Goal: Task Accomplishment & Management: Manage account settings

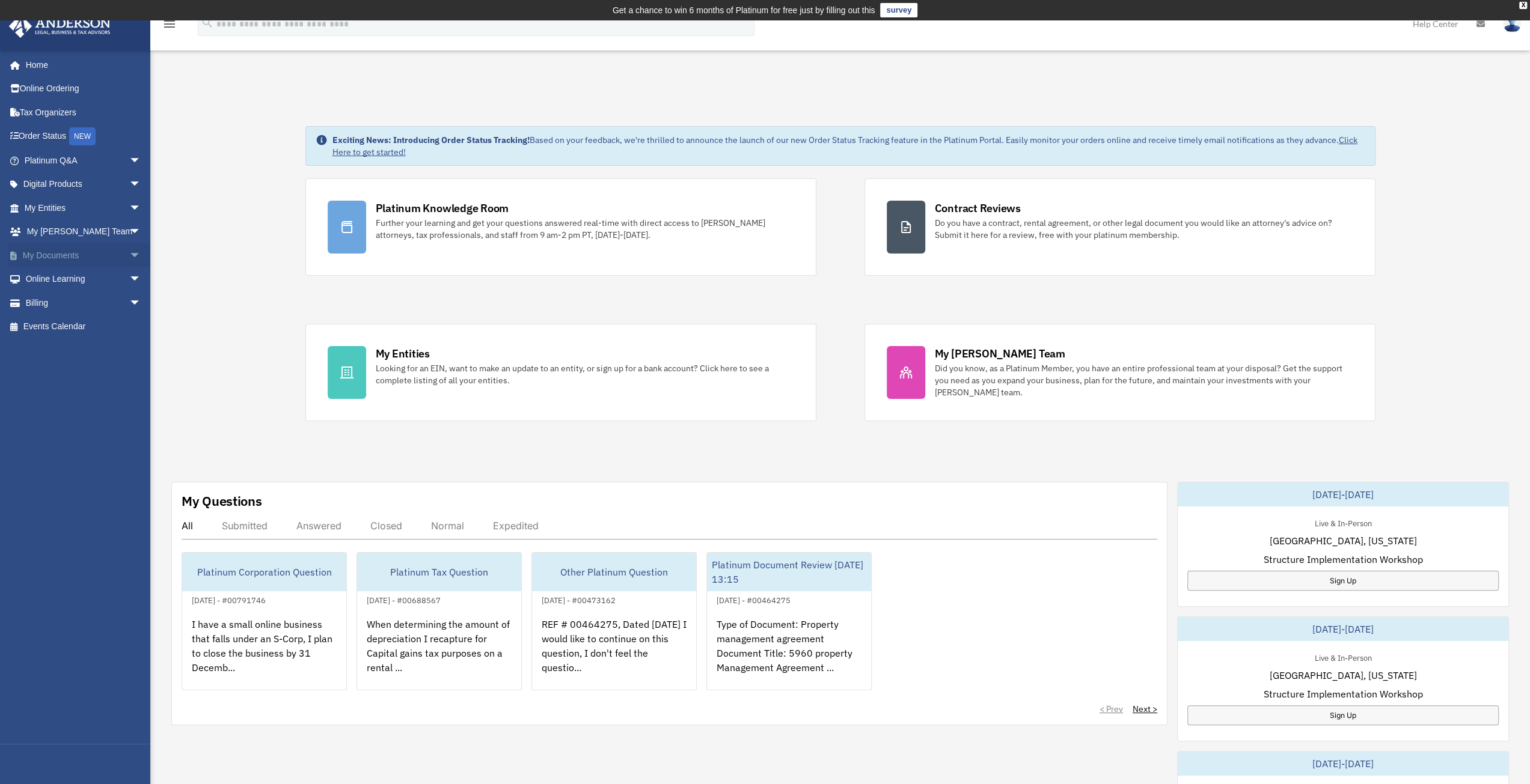
click at [45, 254] on link "My Documents arrow_drop_down" at bounding box center [84, 255] width 151 height 24
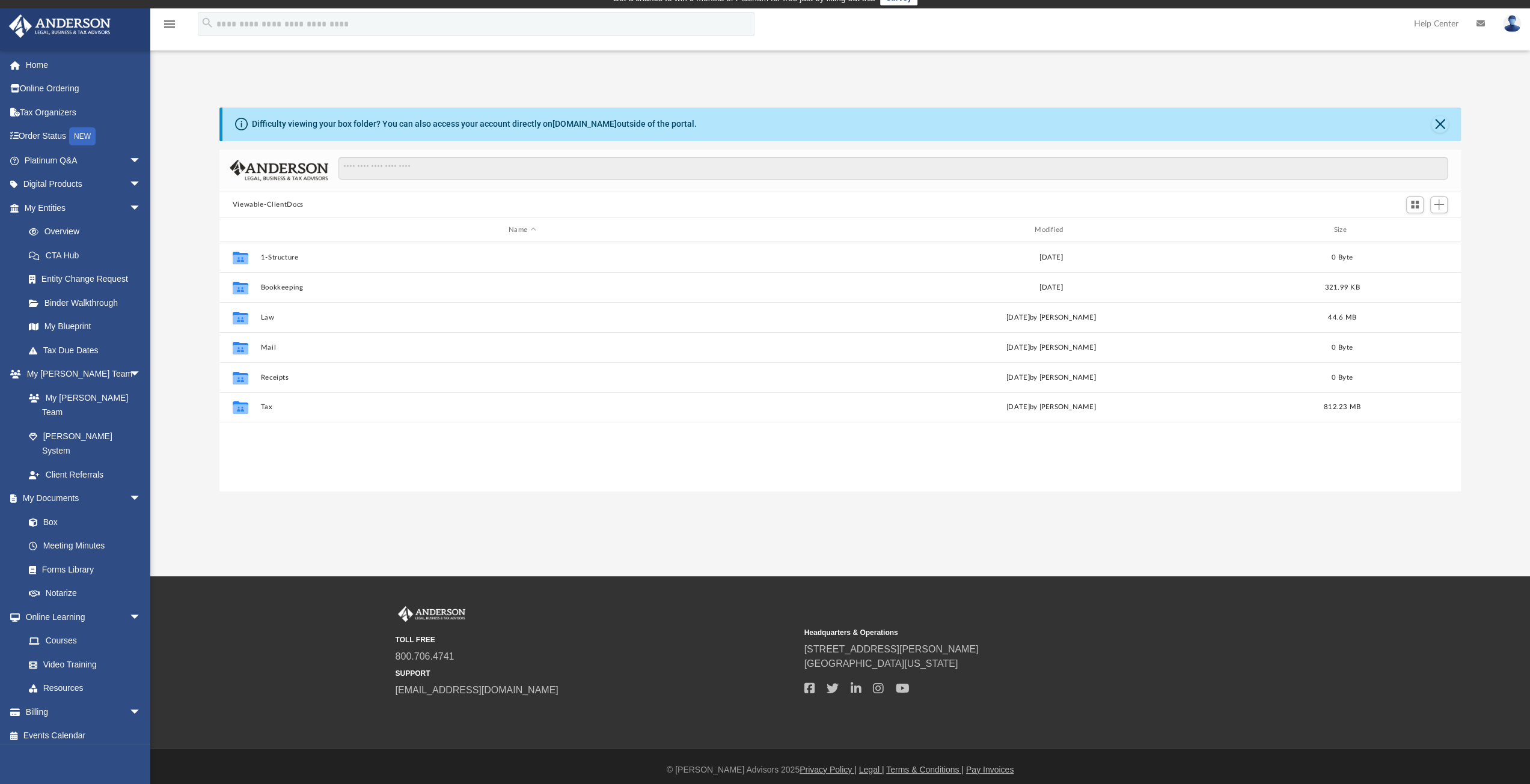
scroll to position [18, 0]
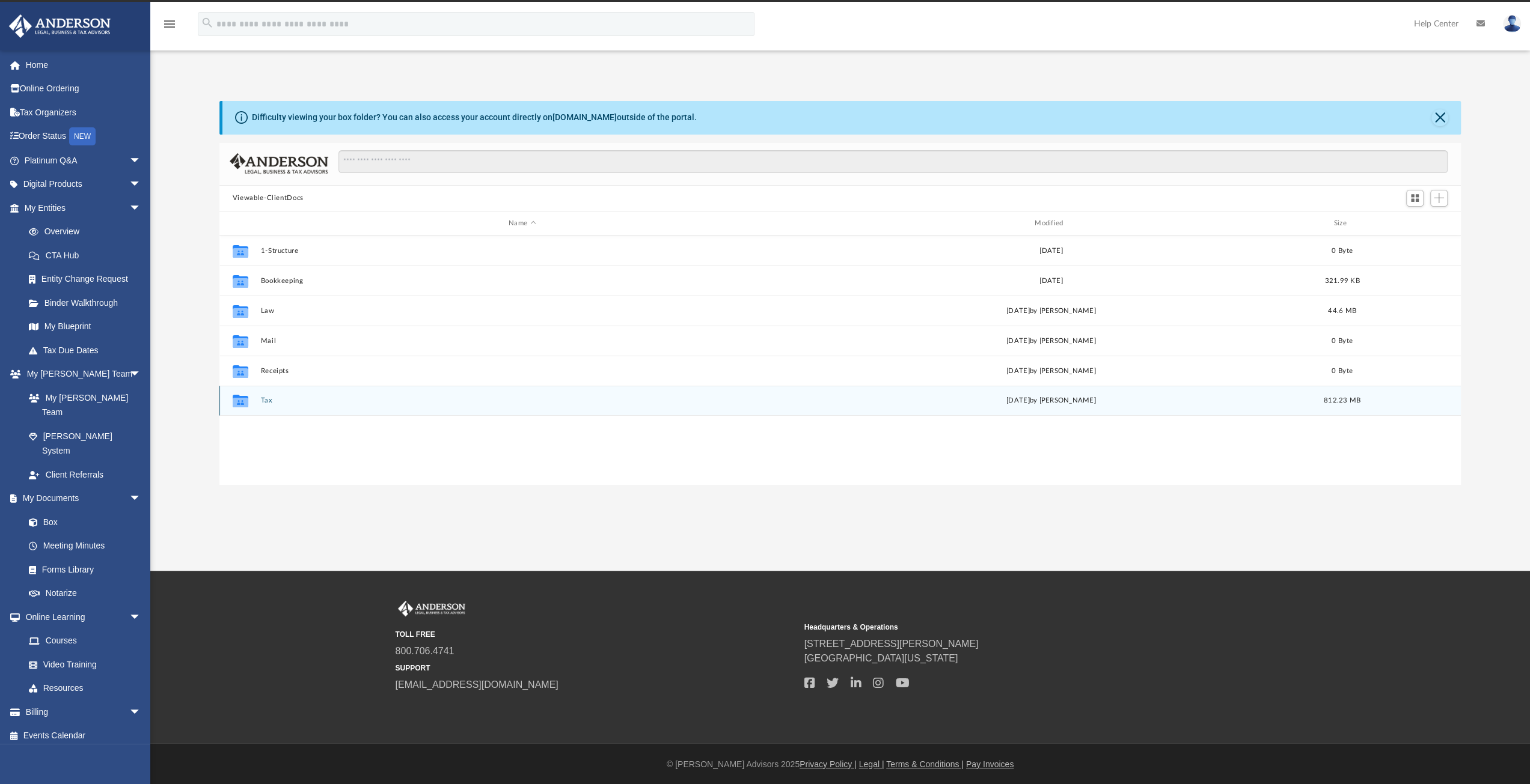
click at [266, 404] on div "Collaborated Folder Tax [DATE] by [PERSON_NAME] 812.23 MB" at bounding box center [840, 401] width 1242 height 30
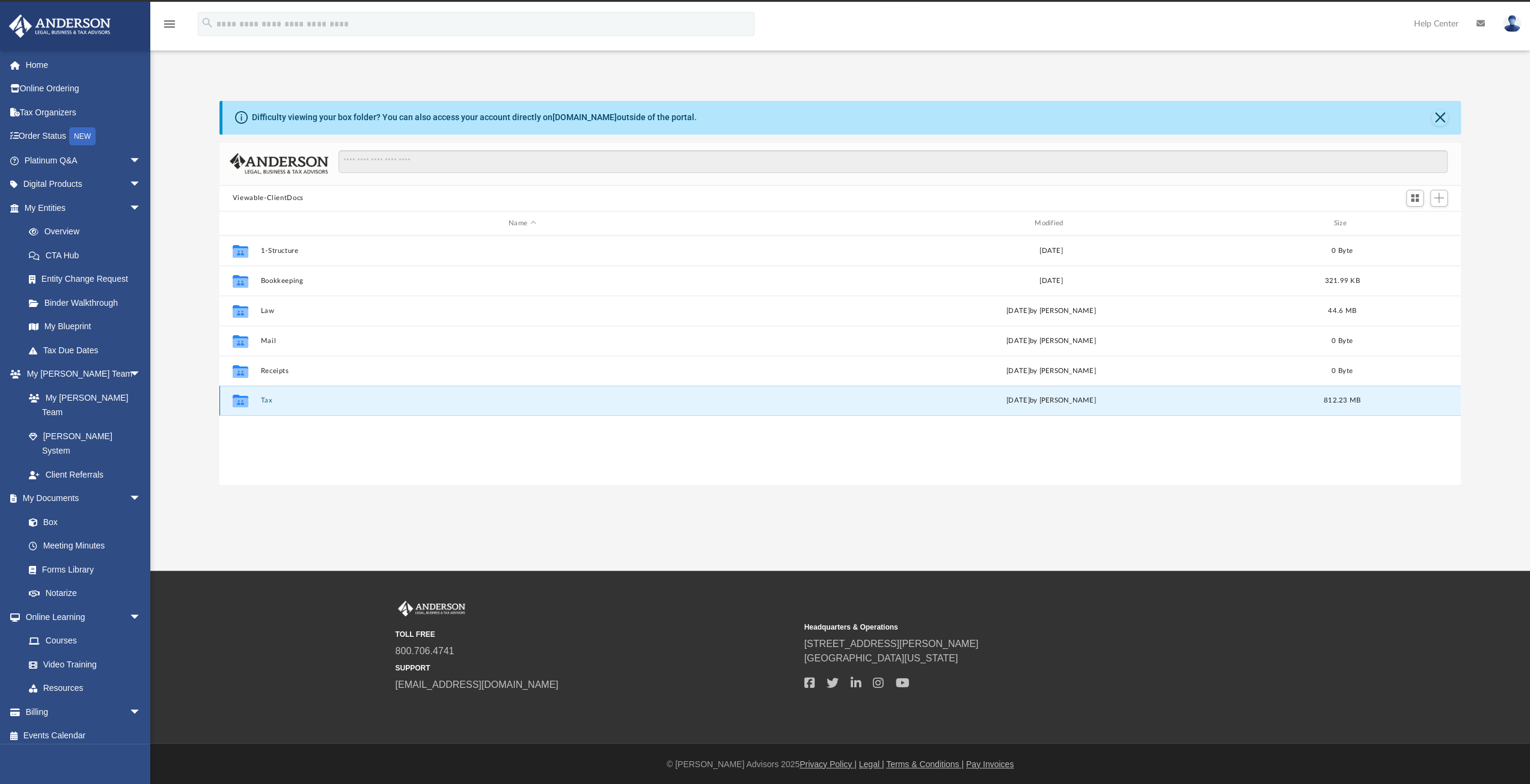
click at [264, 399] on button "Tax" at bounding box center [522, 400] width 524 height 7
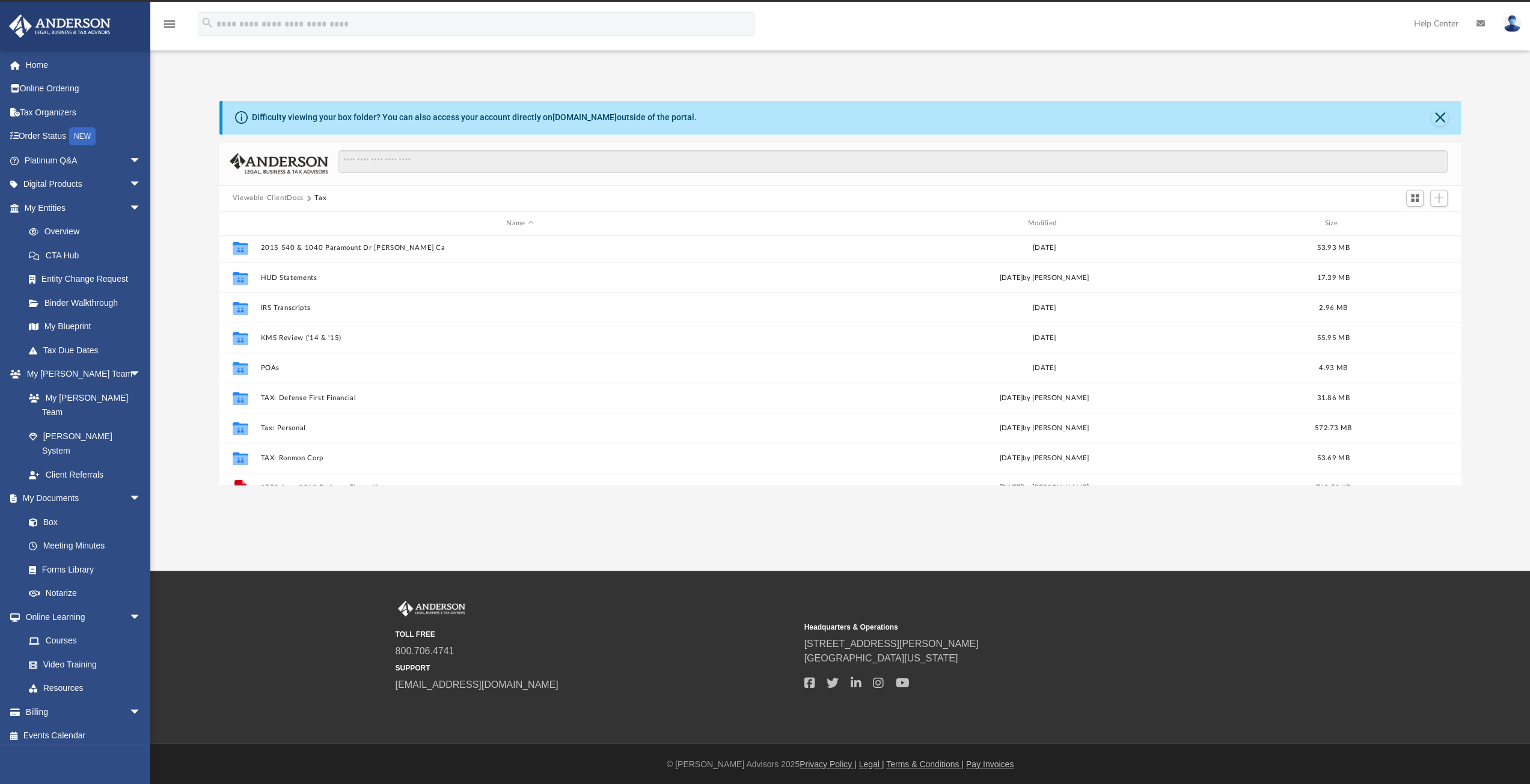
scroll to position [51, 0]
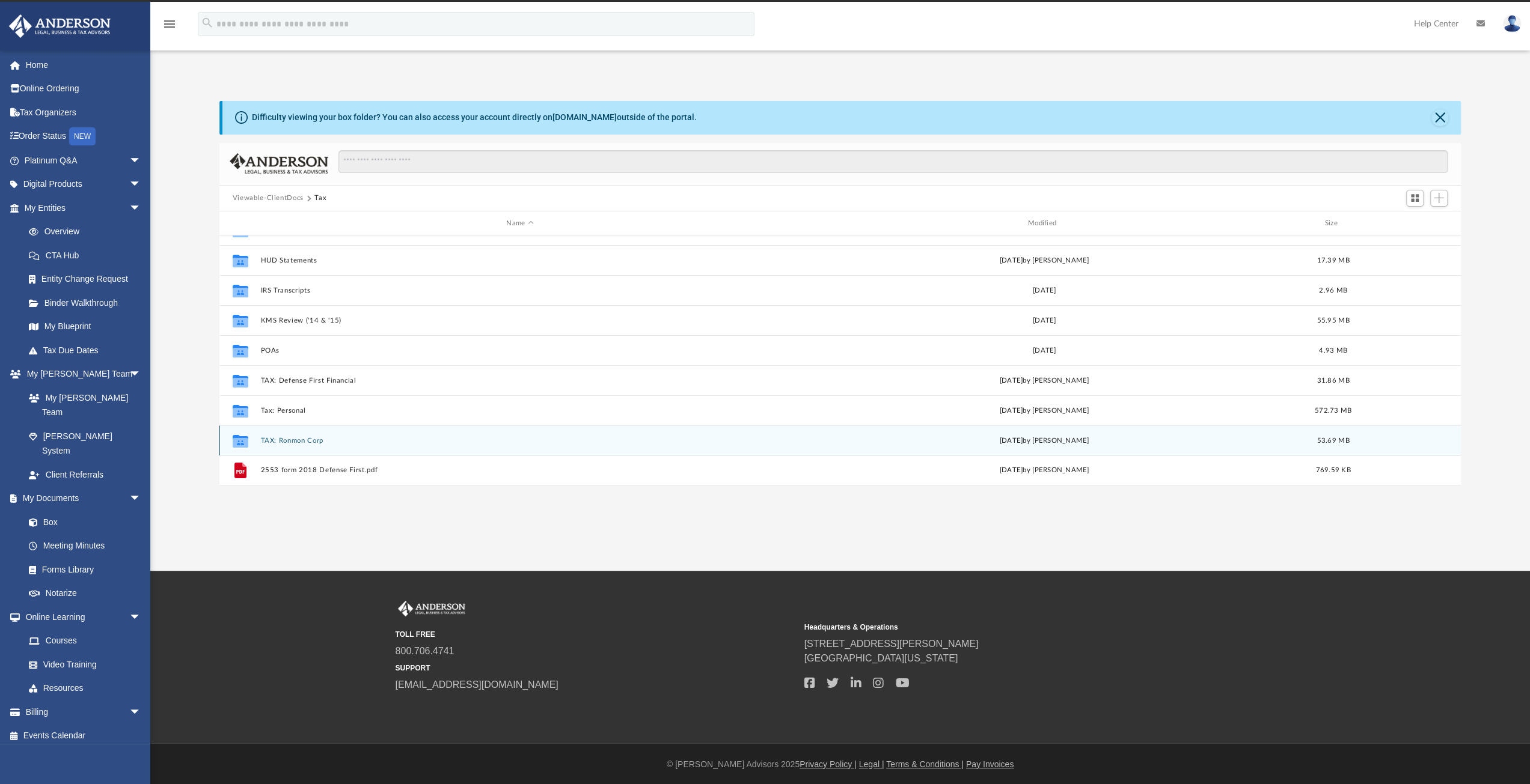
click at [312, 438] on button "TAX: Ronmon Corp" at bounding box center [520, 440] width 519 height 7
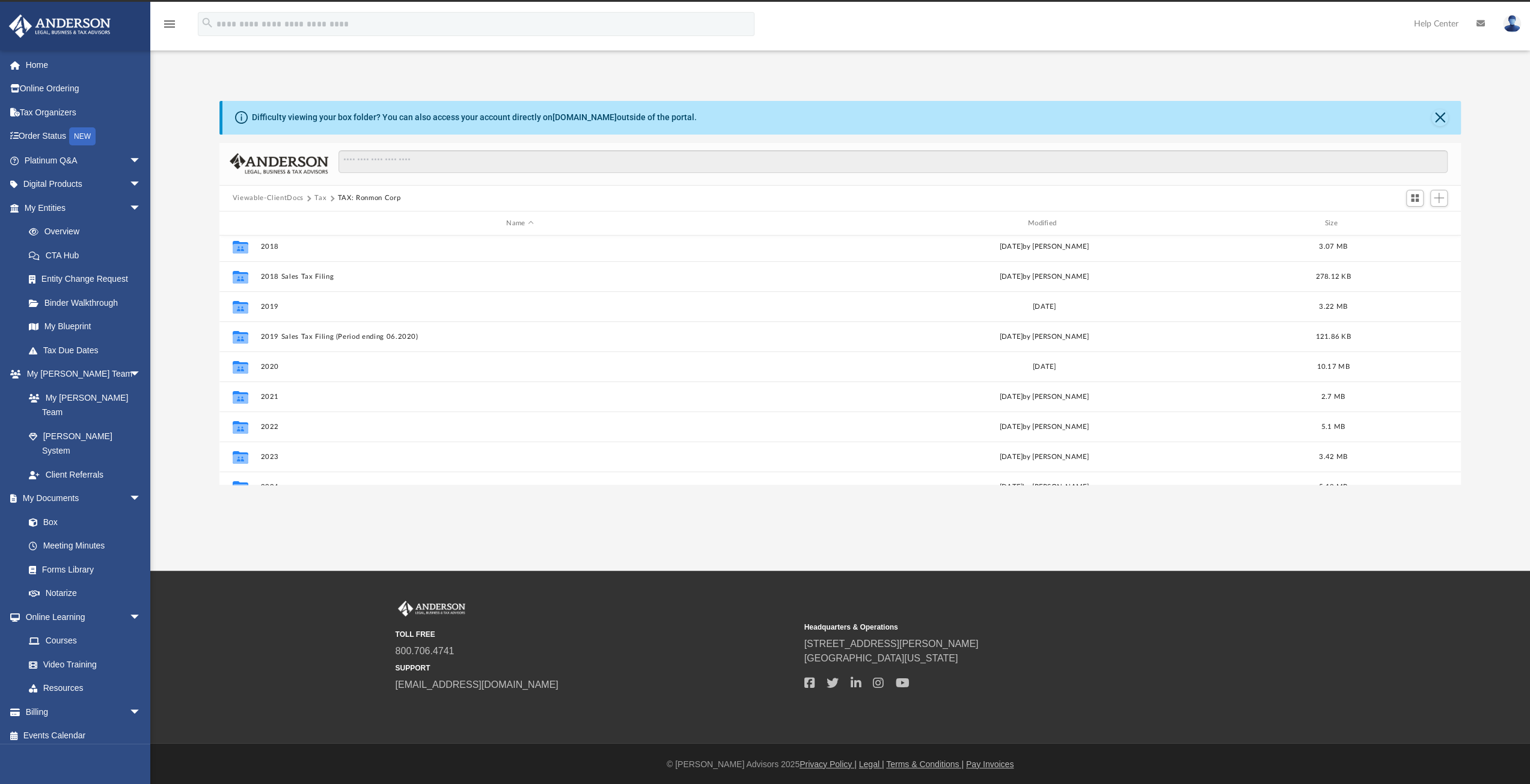
scroll to position [201, 0]
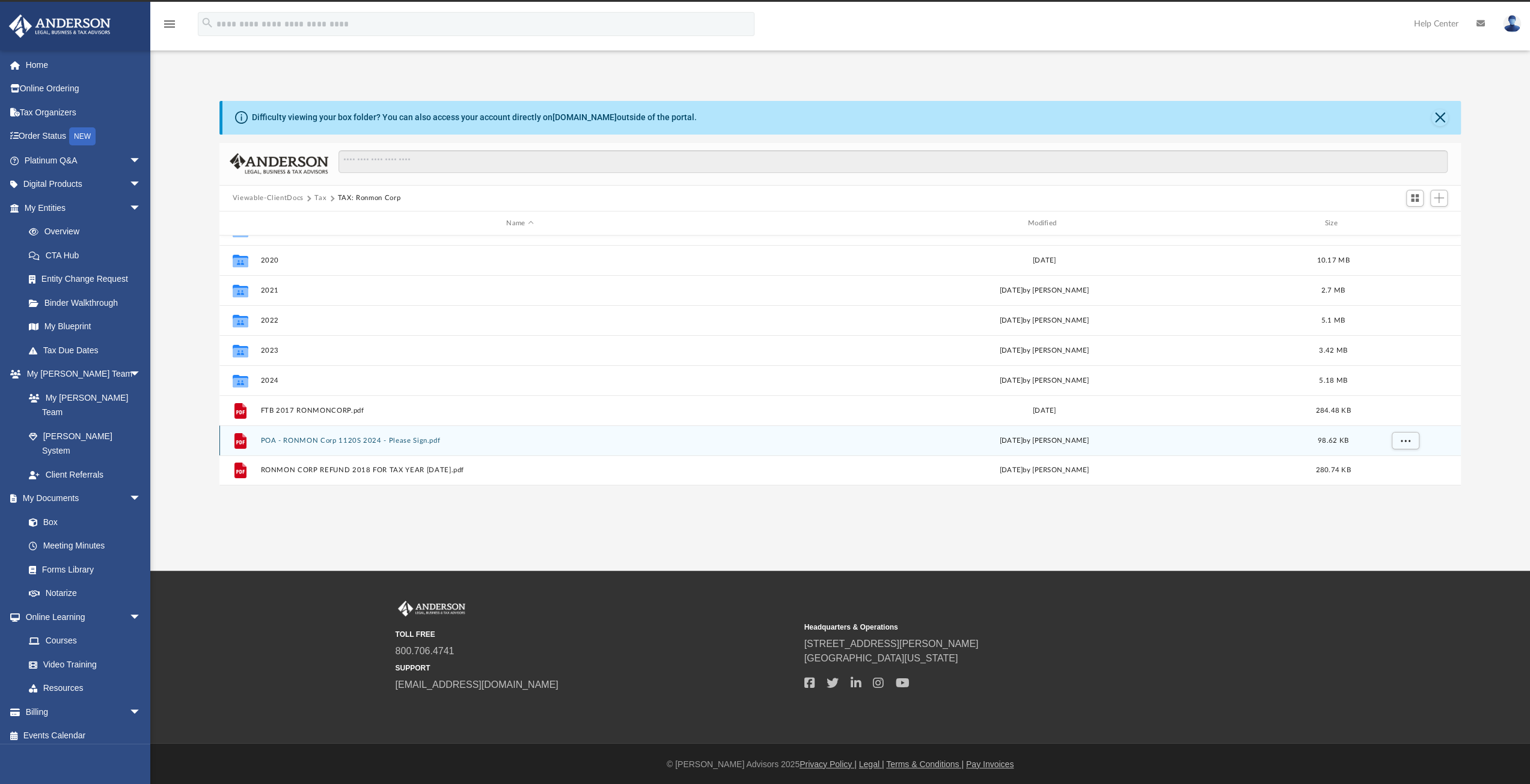
click at [322, 438] on button "POA - RONMON Corp 1120S 2024 - Please Sign.pdf" at bounding box center [520, 440] width 519 height 7
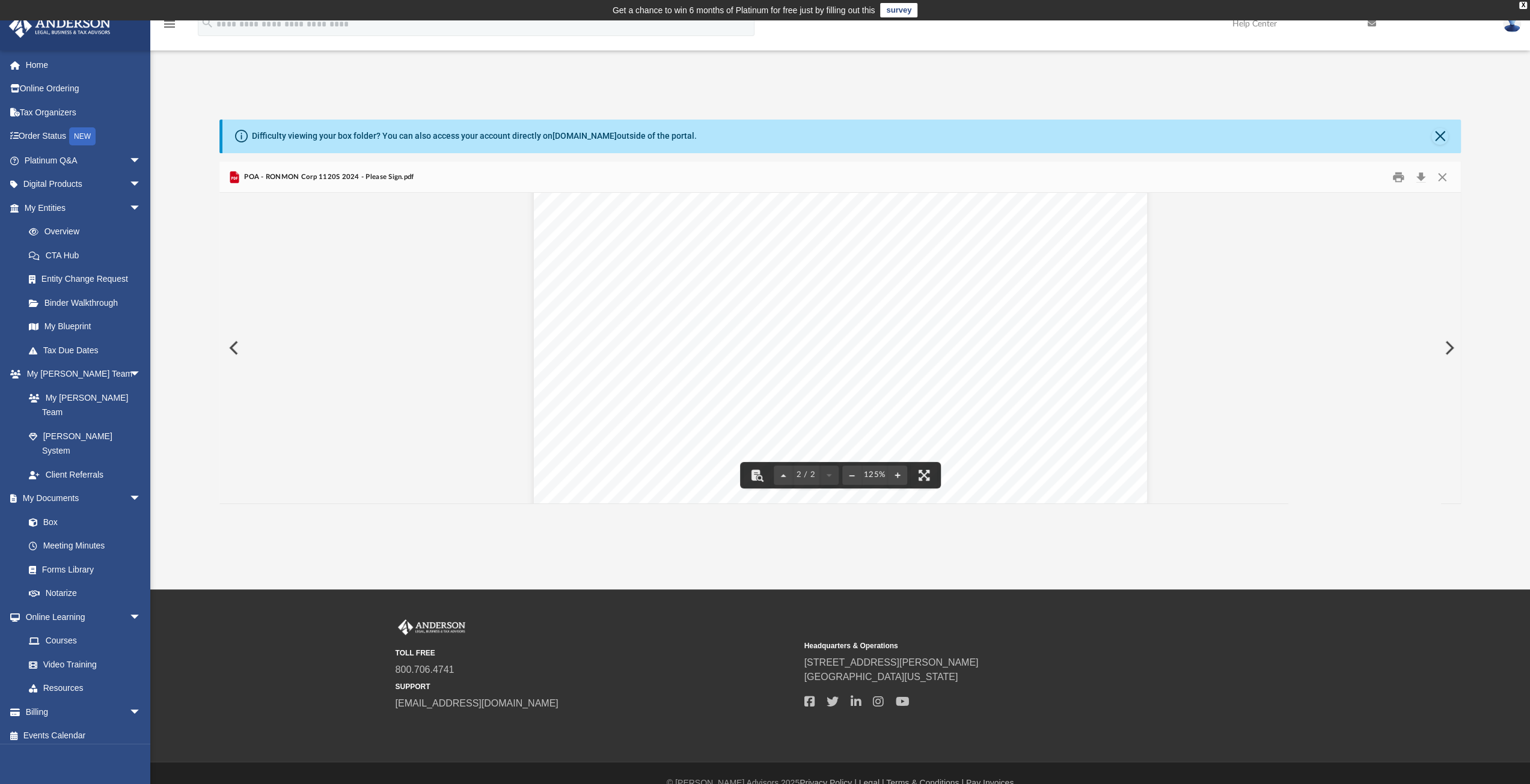
scroll to position [712, 0]
click at [1441, 137] on button "Close" at bounding box center [1440, 136] width 17 height 17
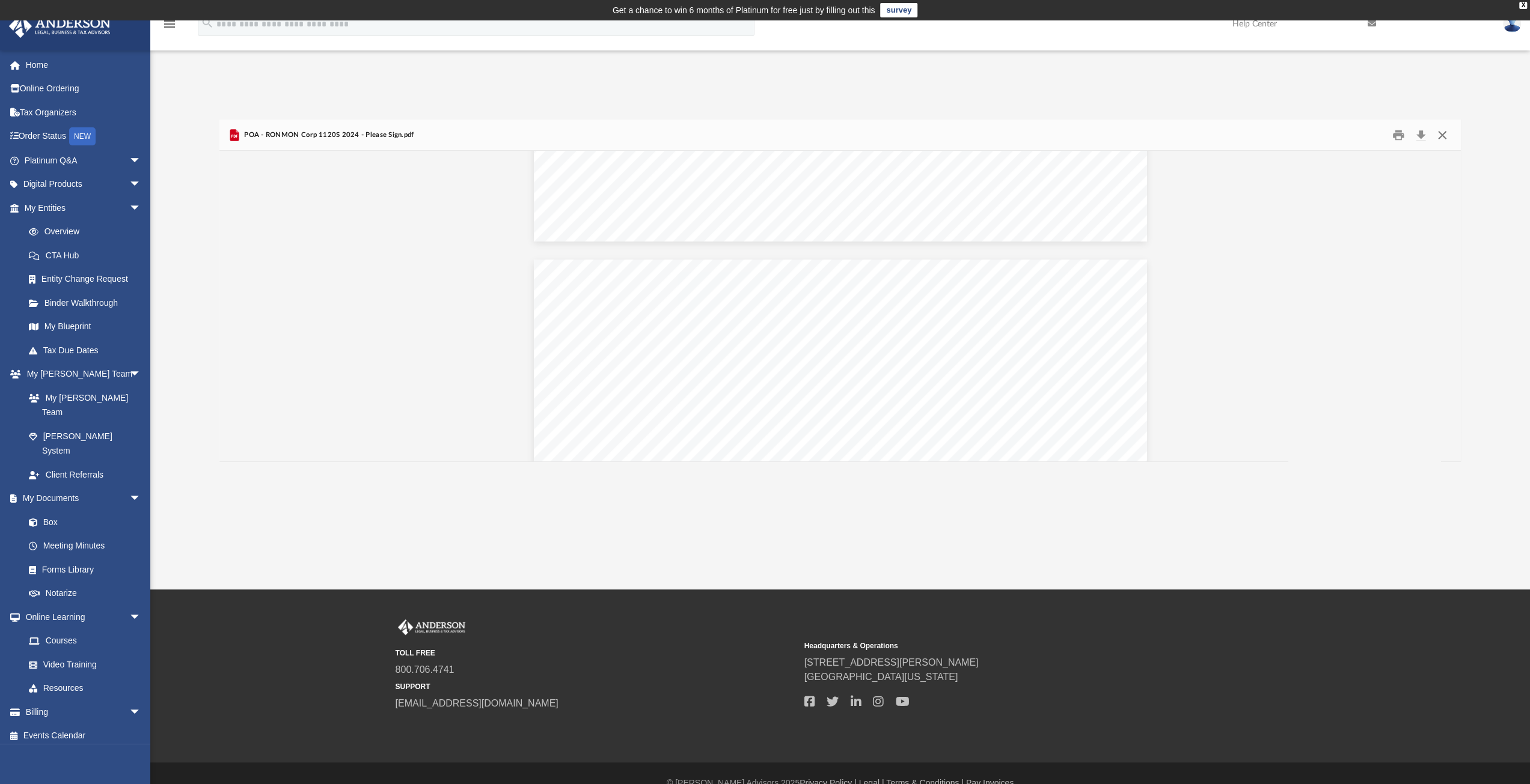
click at [1438, 140] on button "Close" at bounding box center [1442, 135] width 22 height 18
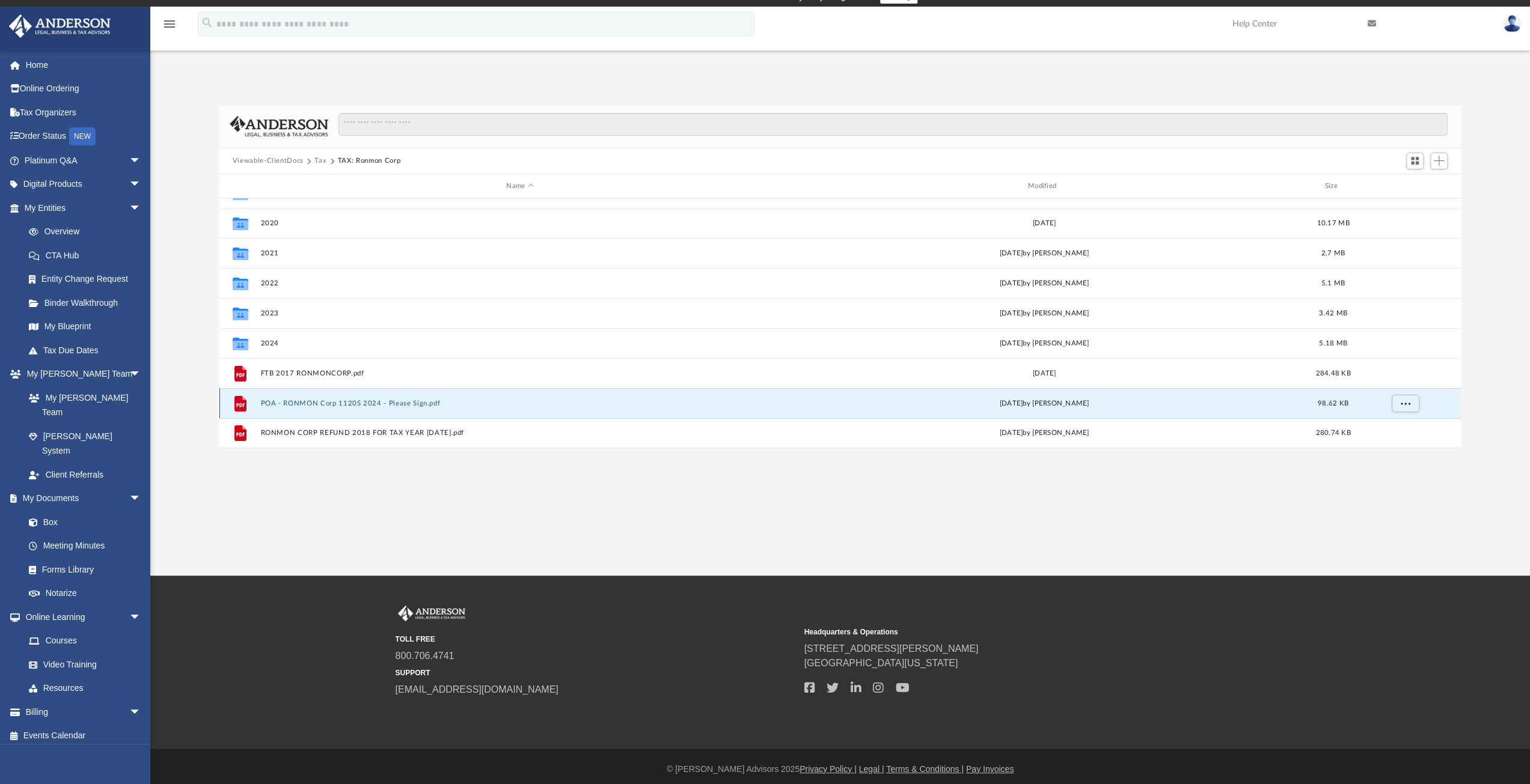
scroll to position [20, 0]
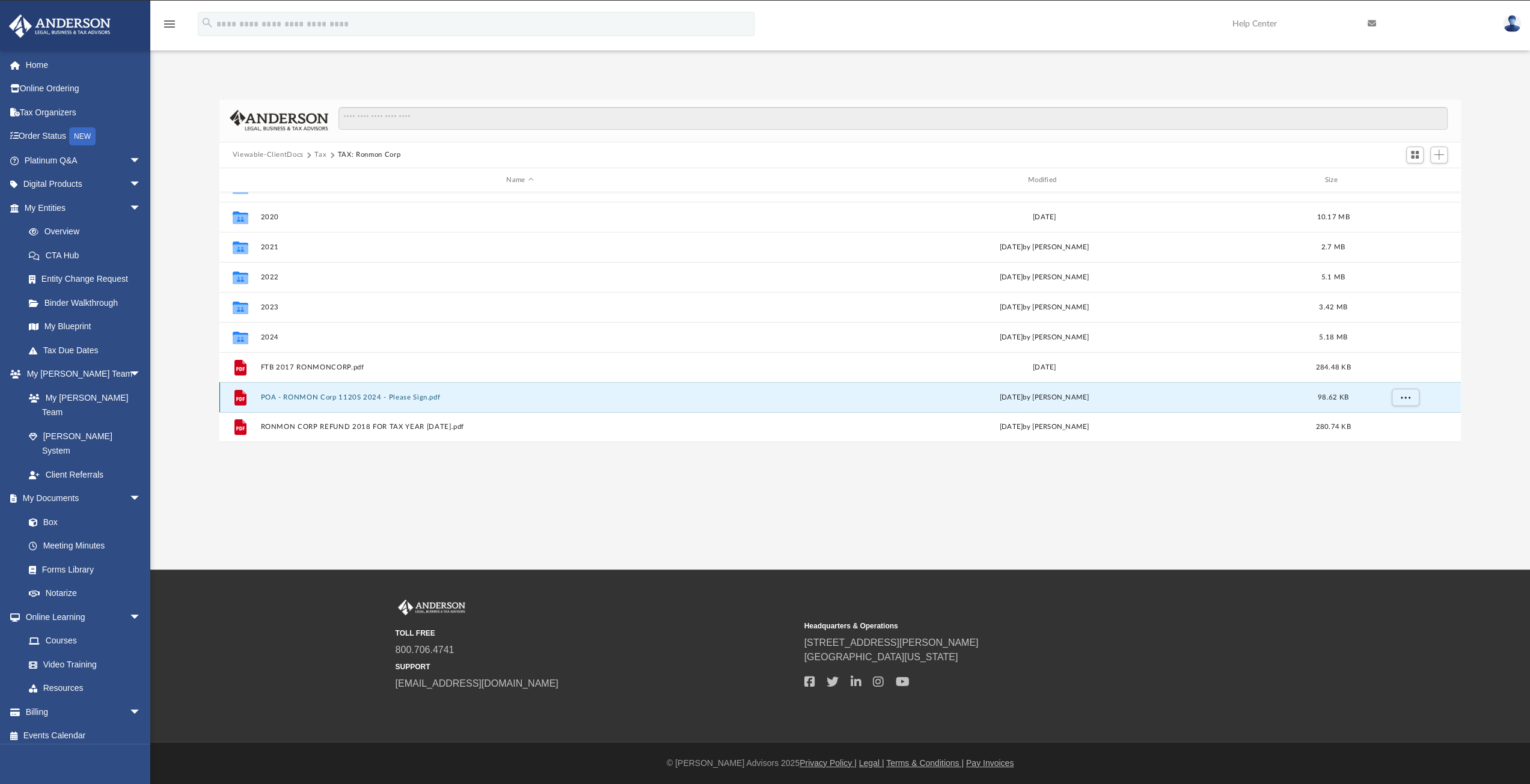
click at [370, 395] on button "POA - RONMON Corp 1120S 2024 - Please Sign.pdf" at bounding box center [520, 397] width 519 height 7
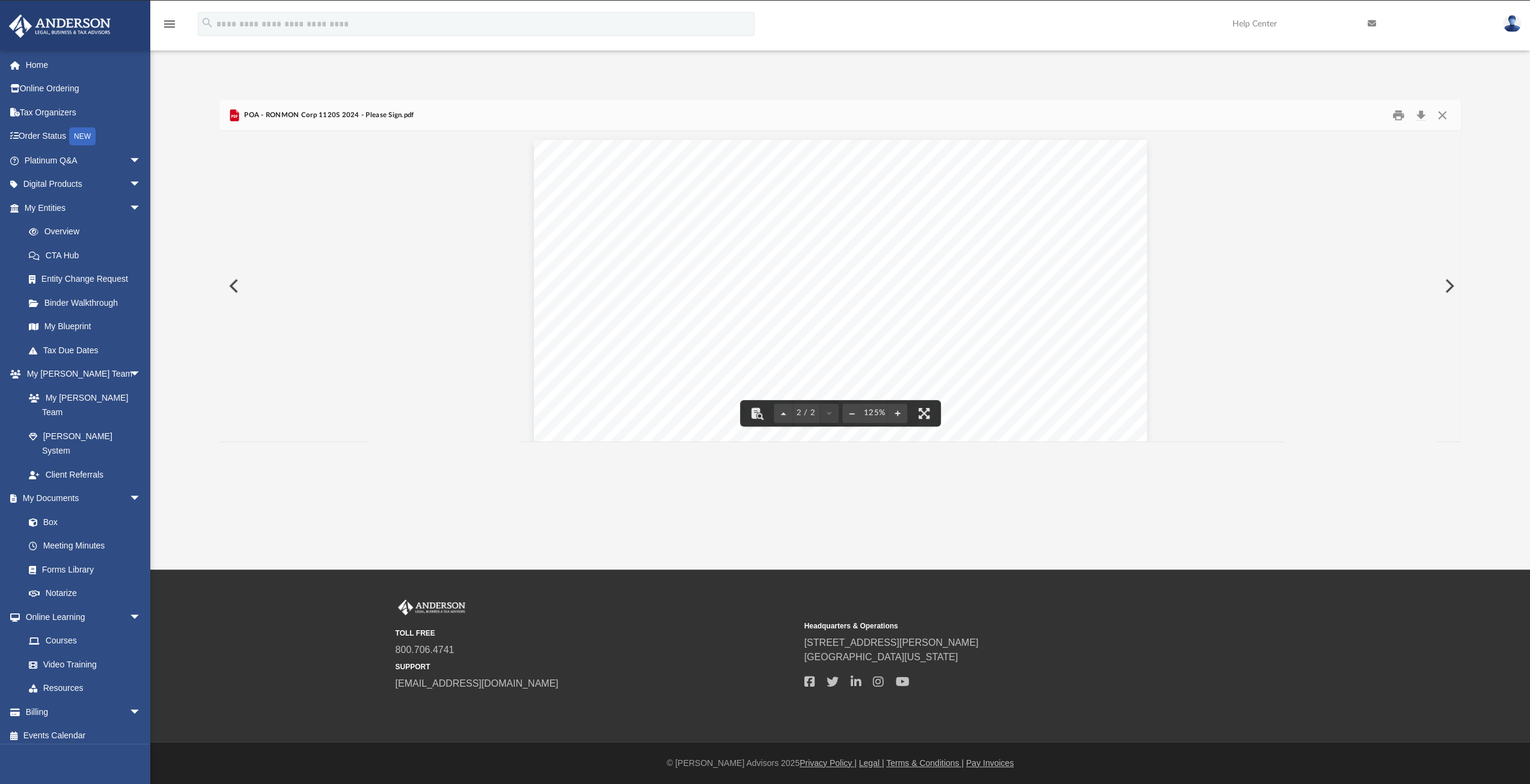
scroll to position [811, 0]
click at [1397, 113] on button "Print" at bounding box center [1397, 115] width 24 height 18
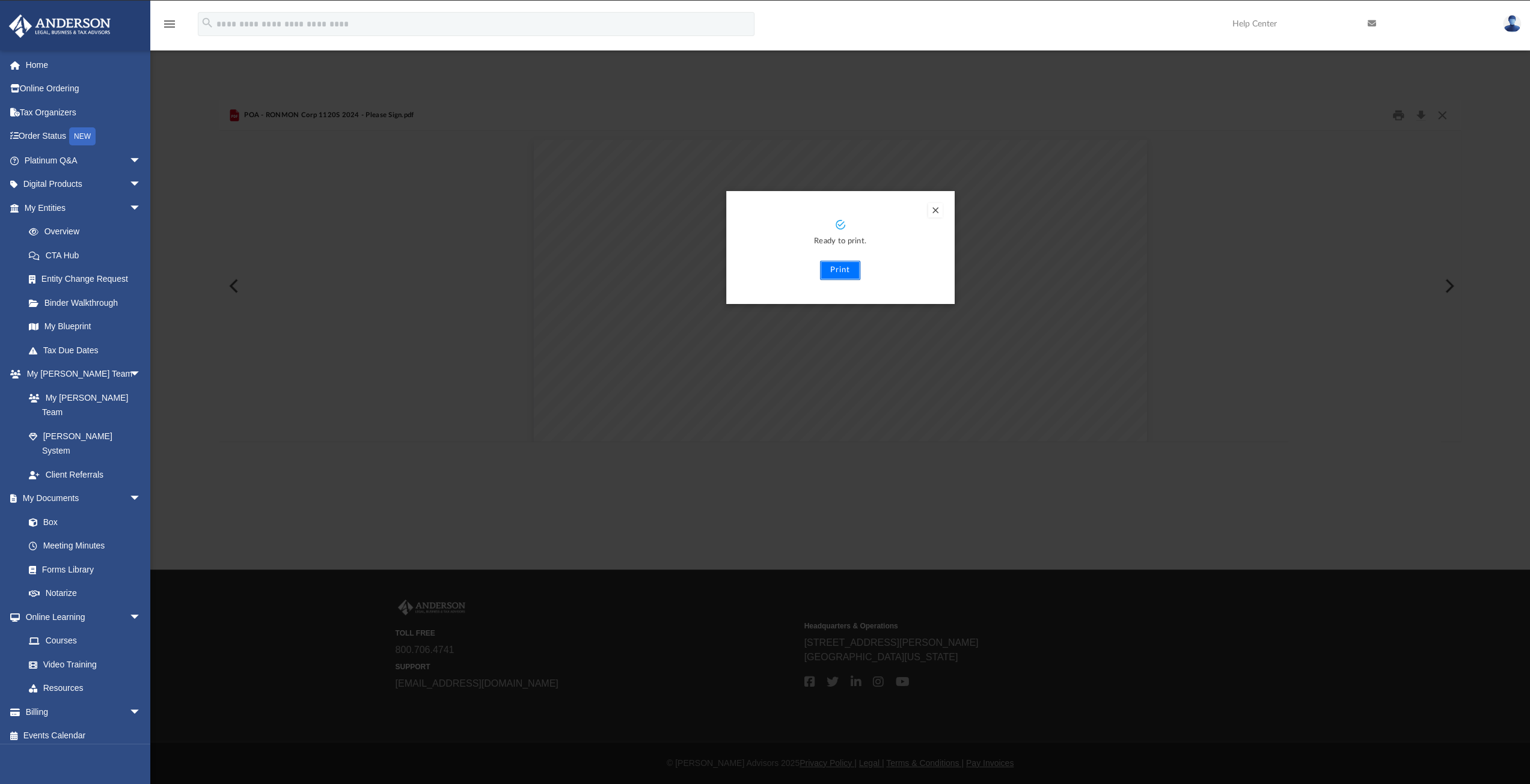
click at [838, 273] on button "Print" at bounding box center [840, 270] width 41 height 19
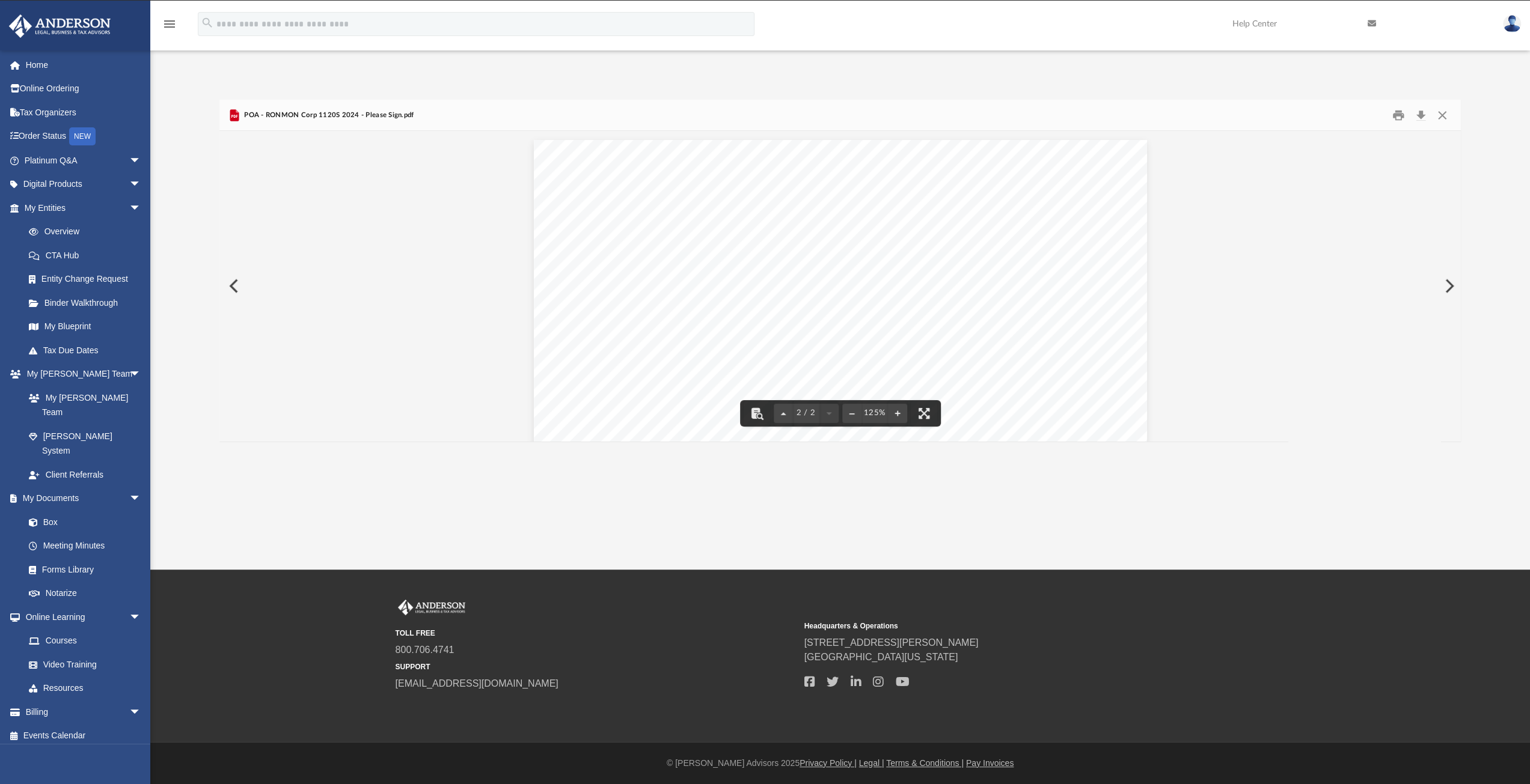
scroll to position [691, 0]
click at [1440, 118] on button "Close" at bounding box center [1442, 115] width 22 height 18
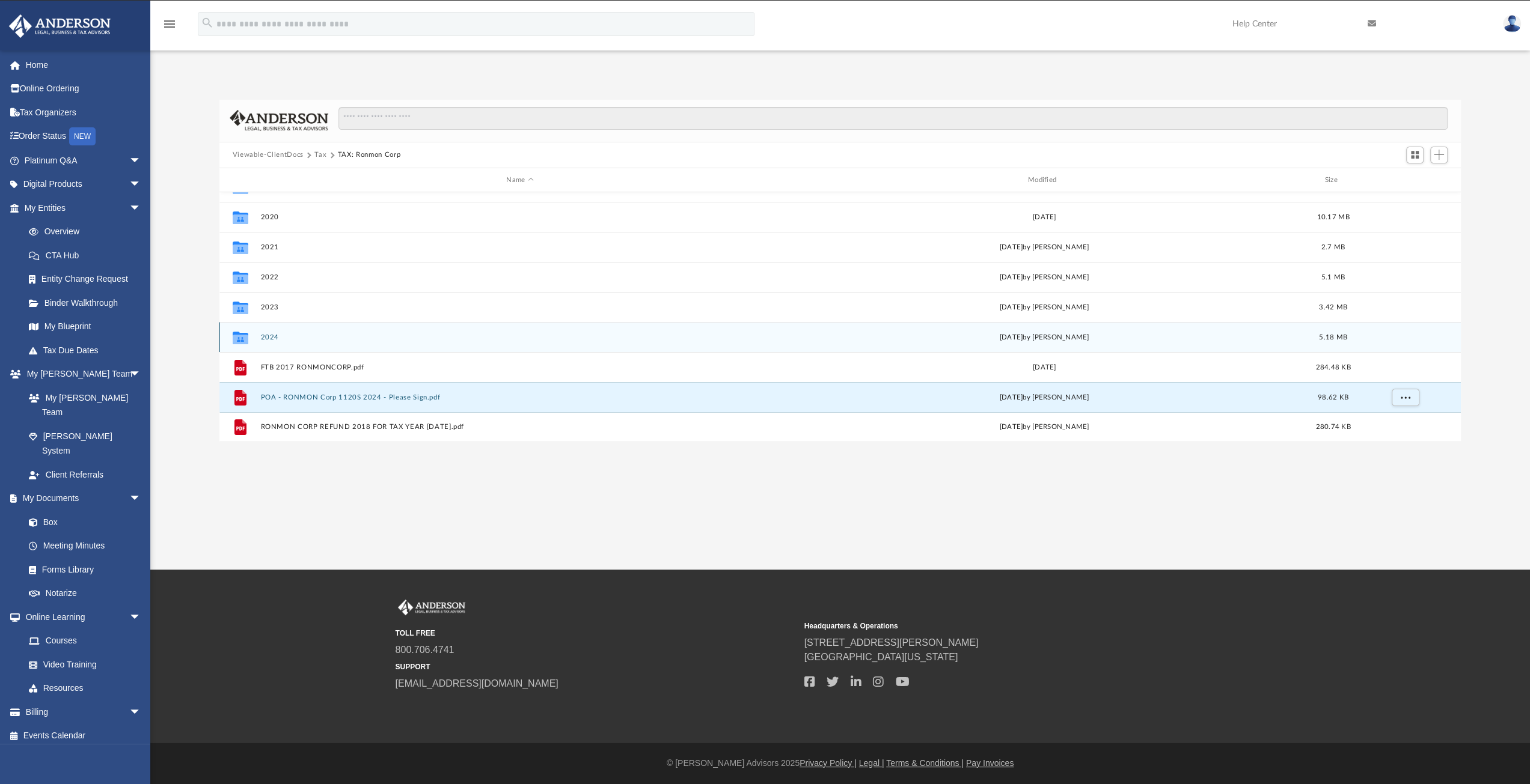
click at [285, 335] on button "2024" at bounding box center [520, 337] width 519 height 7
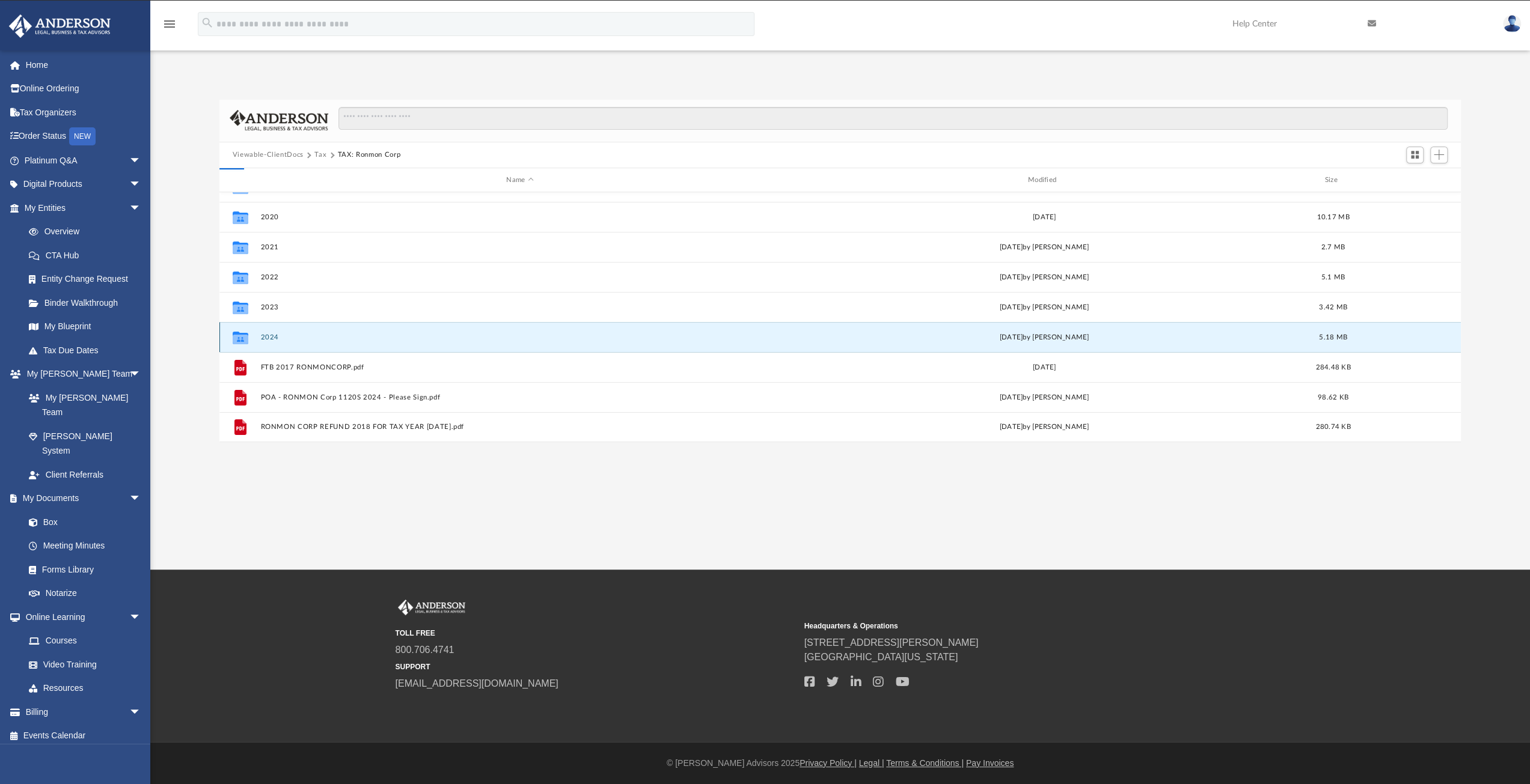
click at [285, 335] on button "2024" at bounding box center [520, 337] width 519 height 7
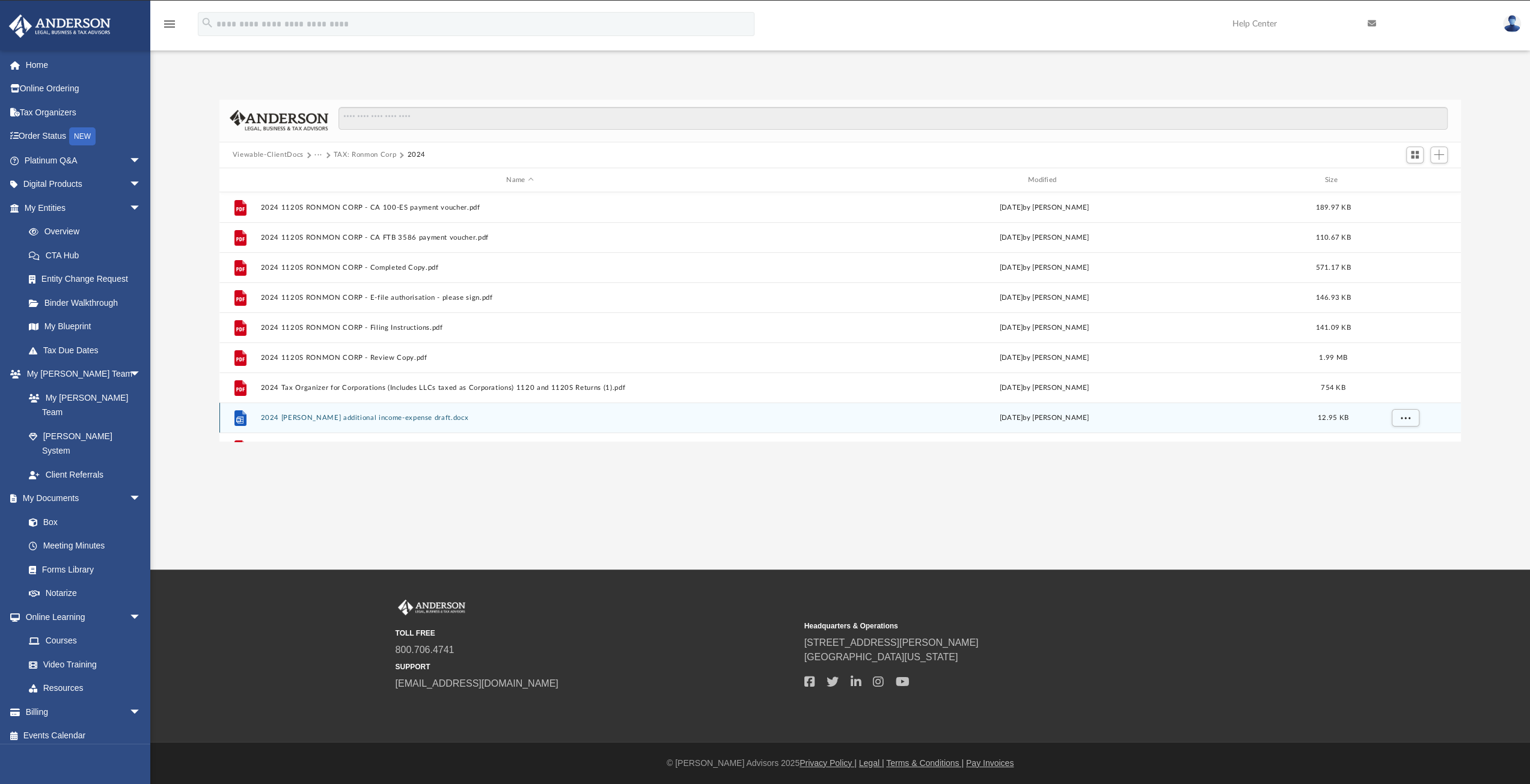
scroll to position [0, 0]
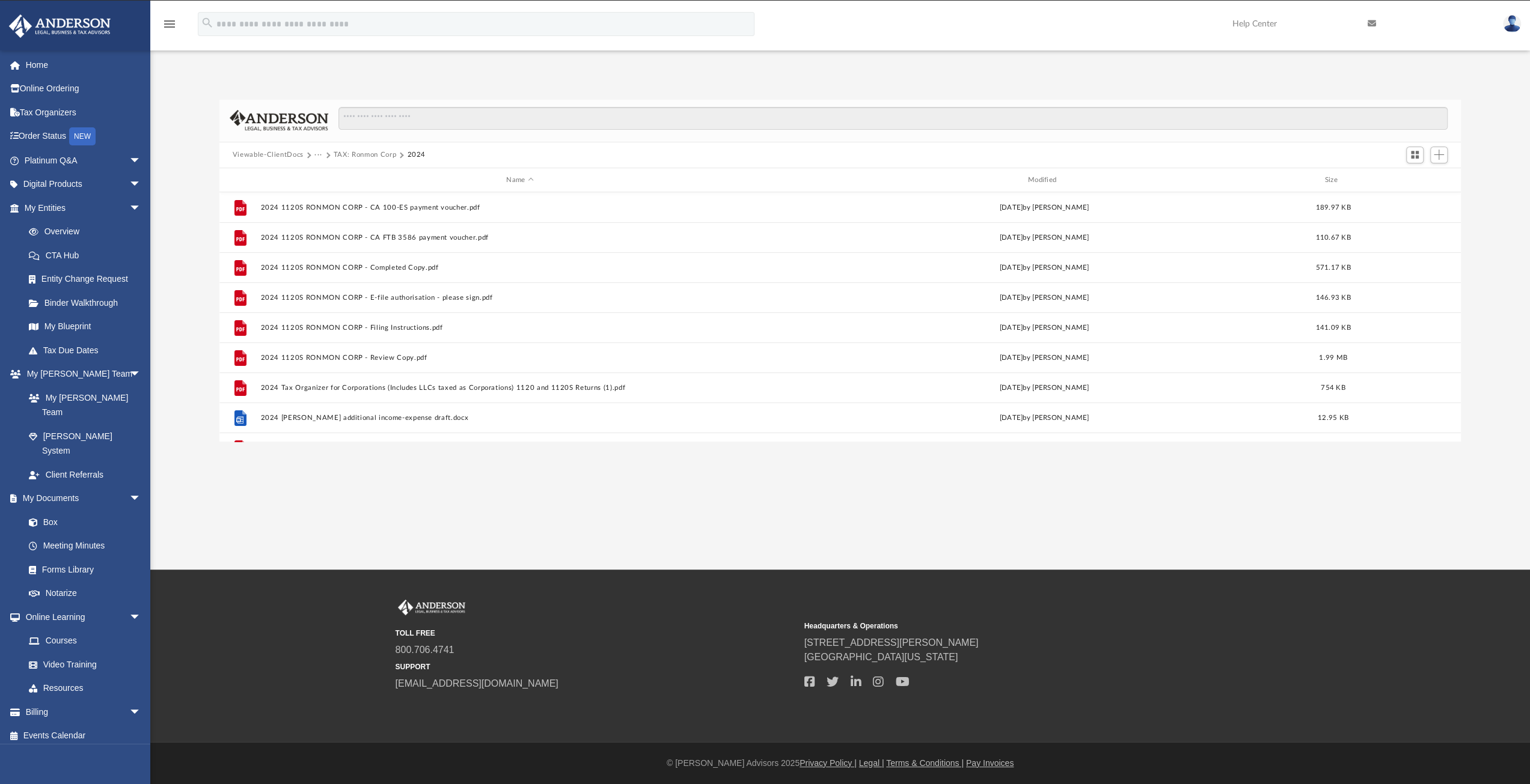
click at [369, 152] on button "TAX: Ronmon Corp" at bounding box center [365, 155] width 62 height 11
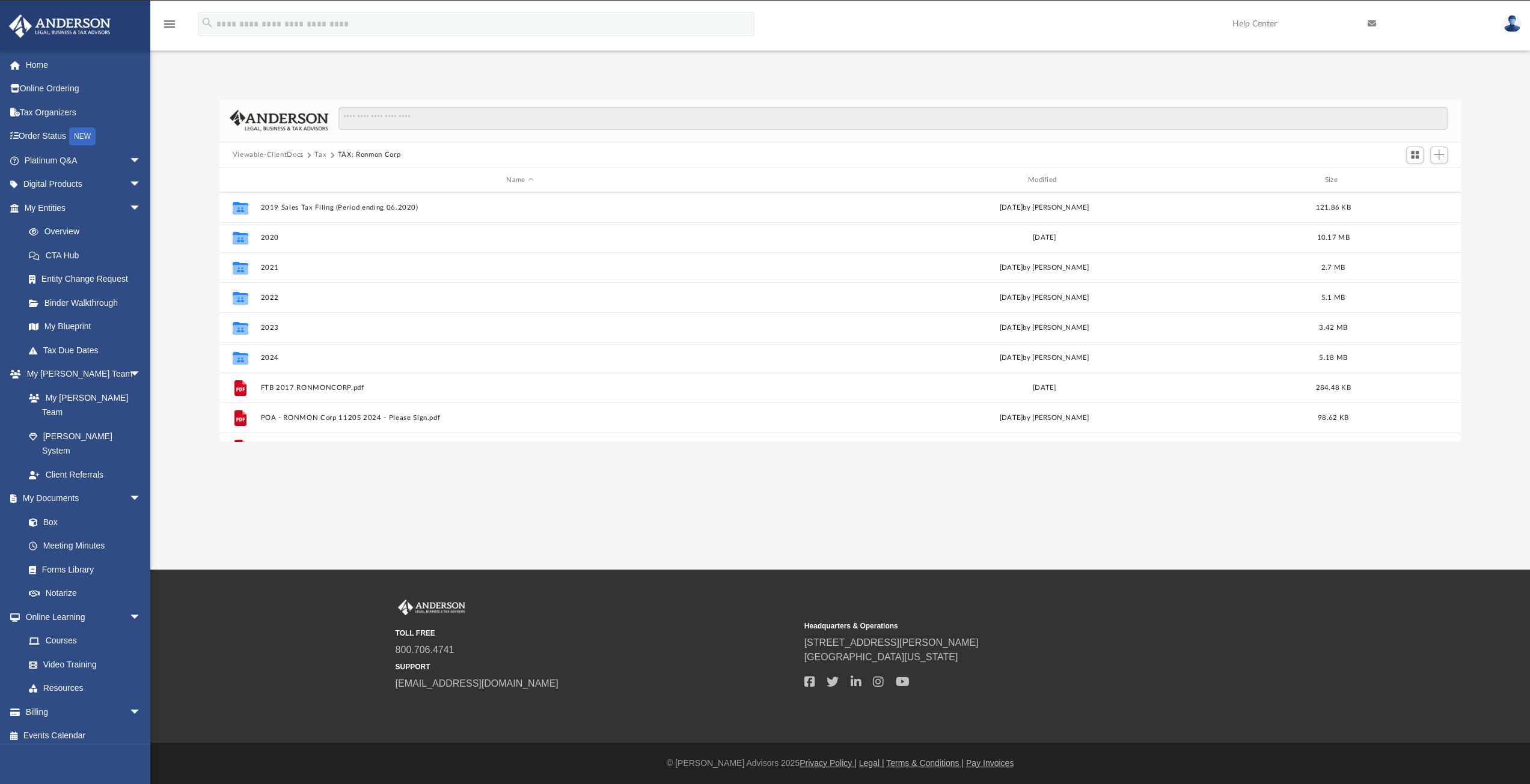
scroll to position [201, 0]
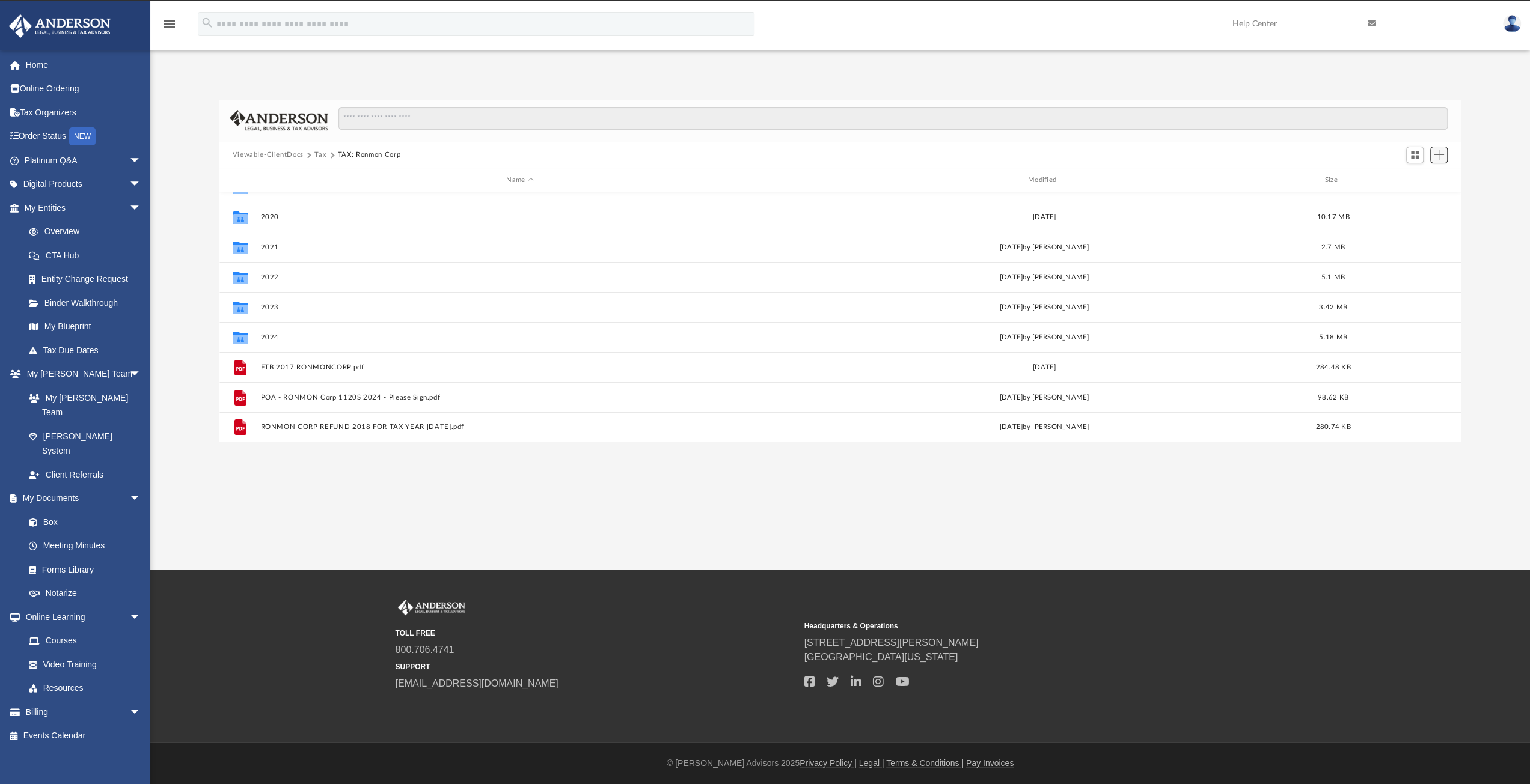
click at [1438, 156] on span "Add" at bounding box center [1439, 155] width 10 height 10
click at [1416, 181] on li "Upload" at bounding box center [1421, 178] width 38 height 12
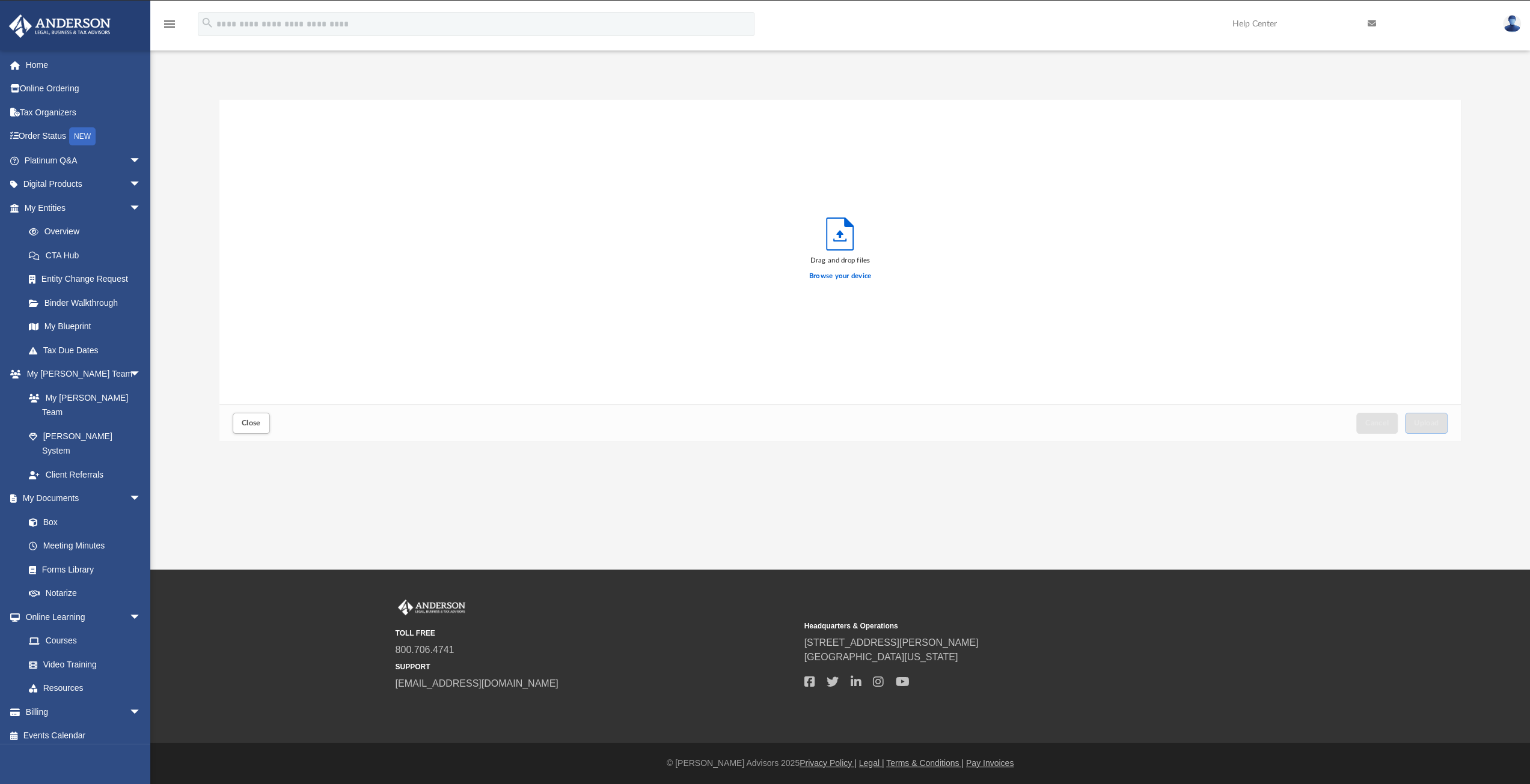
scroll to position [296, 1232]
click at [841, 279] on label "Browse your device" at bounding box center [840, 276] width 62 height 11
click at [0, 0] on input "Browse your device" at bounding box center [0, 0] width 0 height 0
click at [1427, 423] on span "Upload" at bounding box center [1426, 423] width 25 height 7
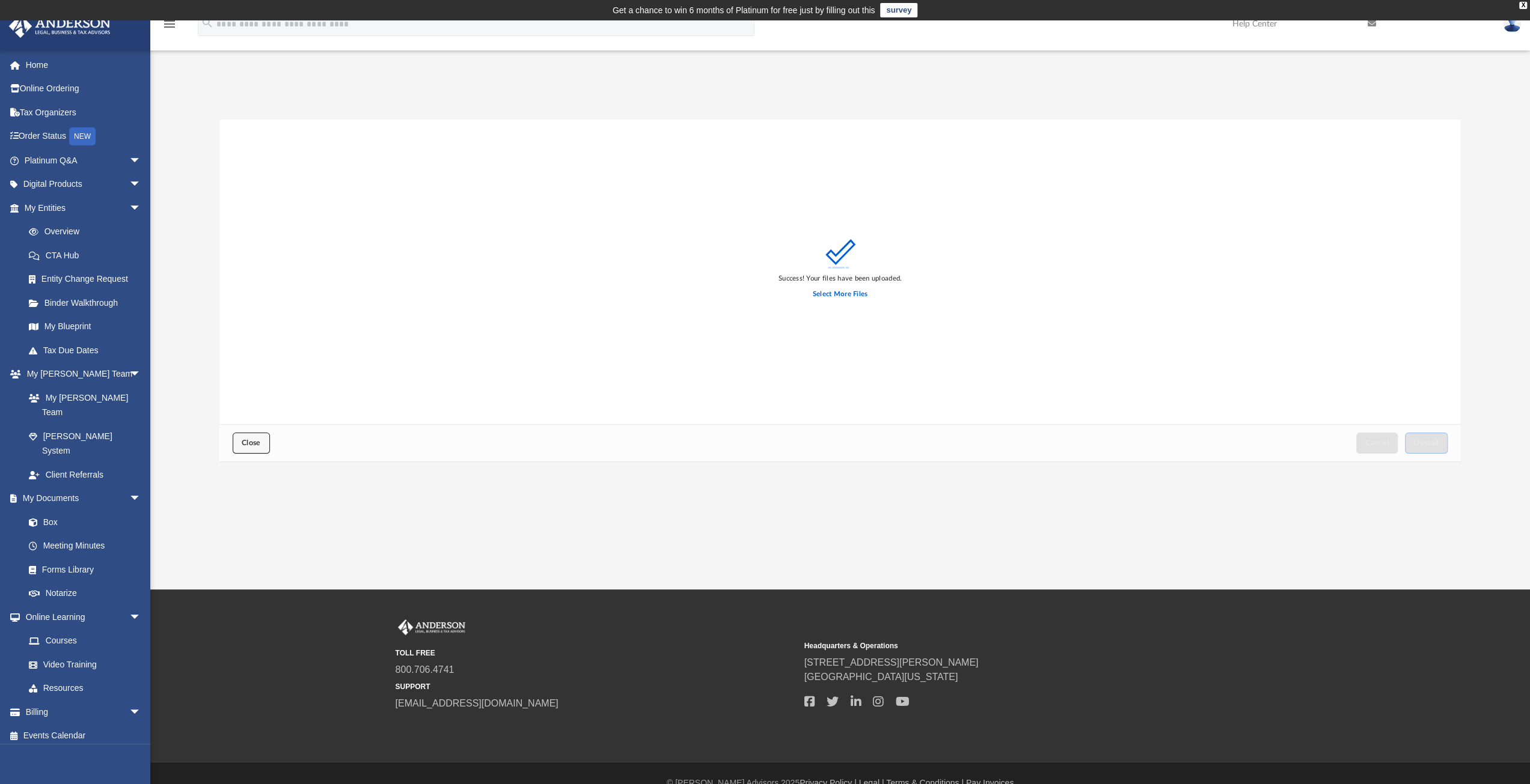
click at [252, 443] on span "Close" at bounding box center [251, 443] width 19 height 7
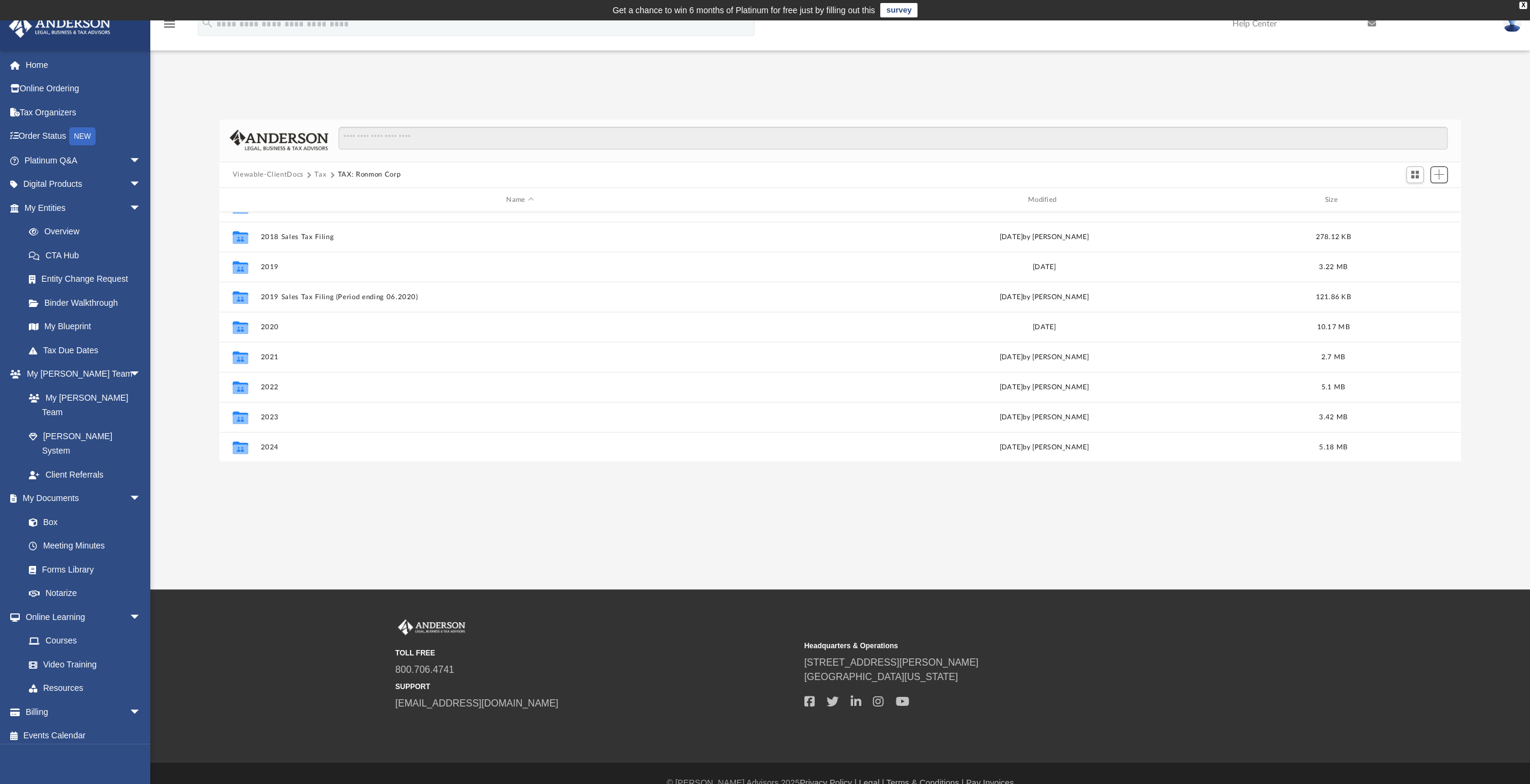
scroll to position [230, 0]
